Goal: Task Accomplishment & Management: Complete application form

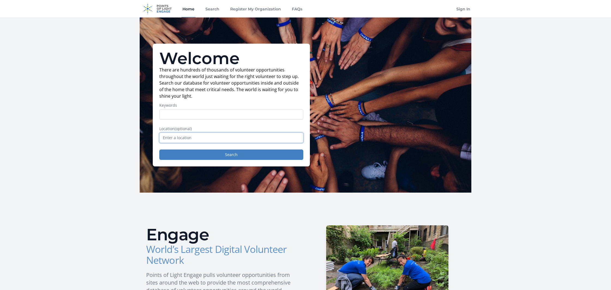
click at [223, 137] on input "text" at bounding box center [231, 138] width 144 height 10
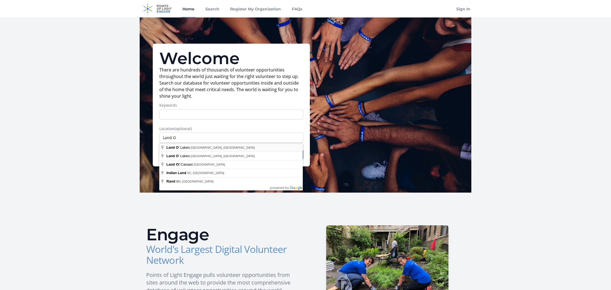
type input "[GEOGRAPHIC_DATA], [GEOGRAPHIC_DATA], [GEOGRAPHIC_DATA]"
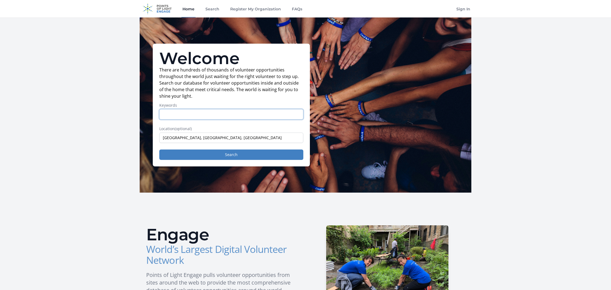
click at [189, 117] on input "Keywords" at bounding box center [231, 114] width 144 height 10
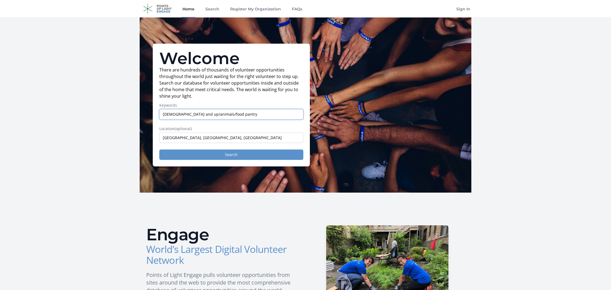
type input "[DEMOGRAPHIC_DATA] and up/animals/food pantry"
click at [240, 155] on button "Search" at bounding box center [231, 155] width 144 height 10
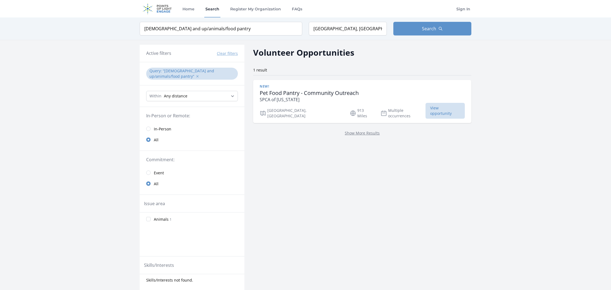
click at [196, 78] on button "✕" at bounding box center [197, 76] width 3 height 5
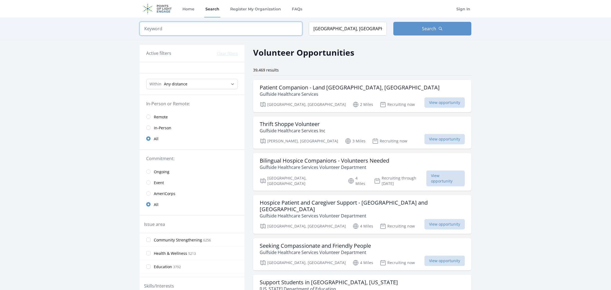
click at [169, 32] on input "search" at bounding box center [221, 29] width 163 height 14
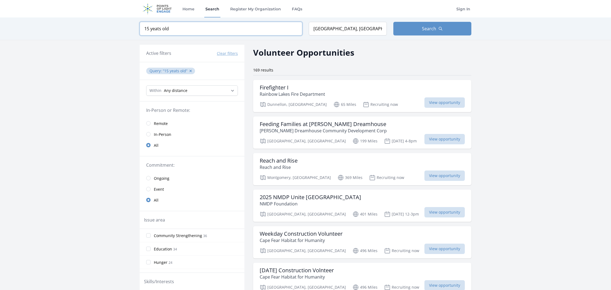
click at [156, 29] on input "15 yeats old" at bounding box center [221, 29] width 163 height 14
type input "[DEMOGRAPHIC_DATA]"
click button "submit" at bounding box center [0, 0] width 0 height 0
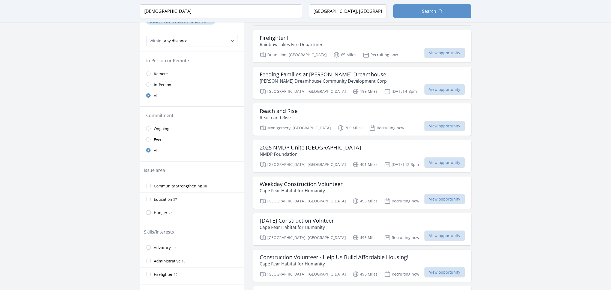
scroll to position [50, 0]
click at [149, 84] on input "radio" at bounding box center [148, 84] width 4 height 4
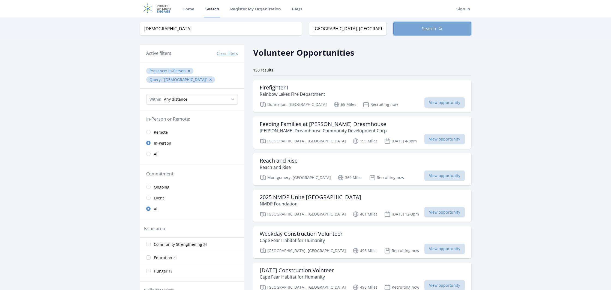
click at [423, 29] on span "Search" at bounding box center [429, 28] width 14 height 7
click at [407, 31] on button "Search" at bounding box center [433, 29] width 78 height 14
click at [361, 29] on input "[GEOGRAPHIC_DATA], [GEOGRAPHIC_DATA], [GEOGRAPHIC_DATA]" at bounding box center [348, 29] width 78 height 14
click at [260, 28] on input "[DEMOGRAPHIC_DATA]" at bounding box center [221, 29] width 163 height 14
click at [295, 29] on input "[DEMOGRAPHIC_DATA]" at bounding box center [221, 29] width 163 height 14
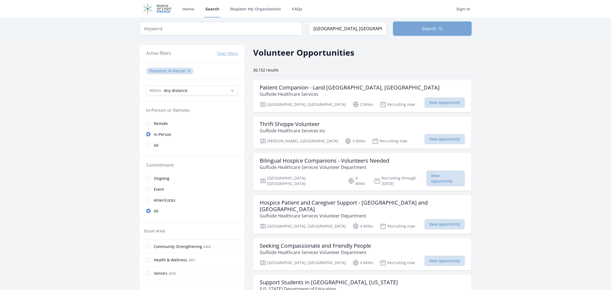
click at [424, 26] on span "Search" at bounding box center [429, 28] width 14 height 7
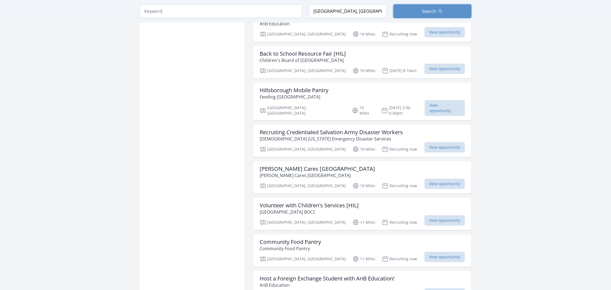
scroll to position [468, 0]
click at [425, 251] on span "View opportunity" at bounding box center [445, 256] width 40 height 10
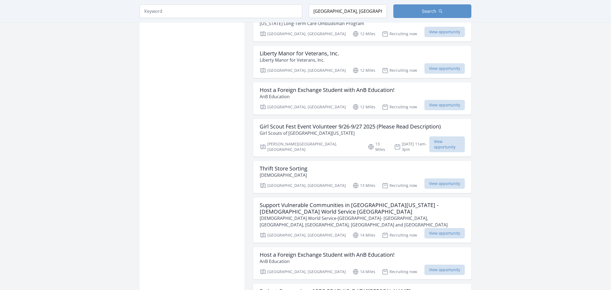
scroll to position [944, 0]
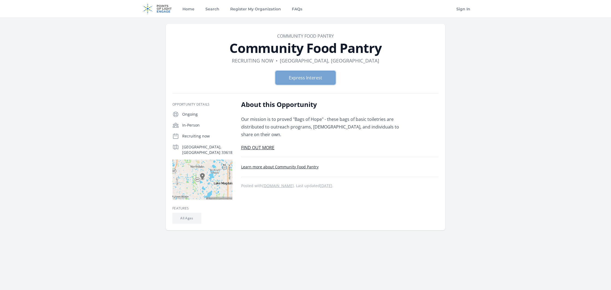
click at [315, 81] on button "Express Interest" at bounding box center [306, 78] width 60 height 14
